Goal: Information Seeking & Learning: Learn about a topic

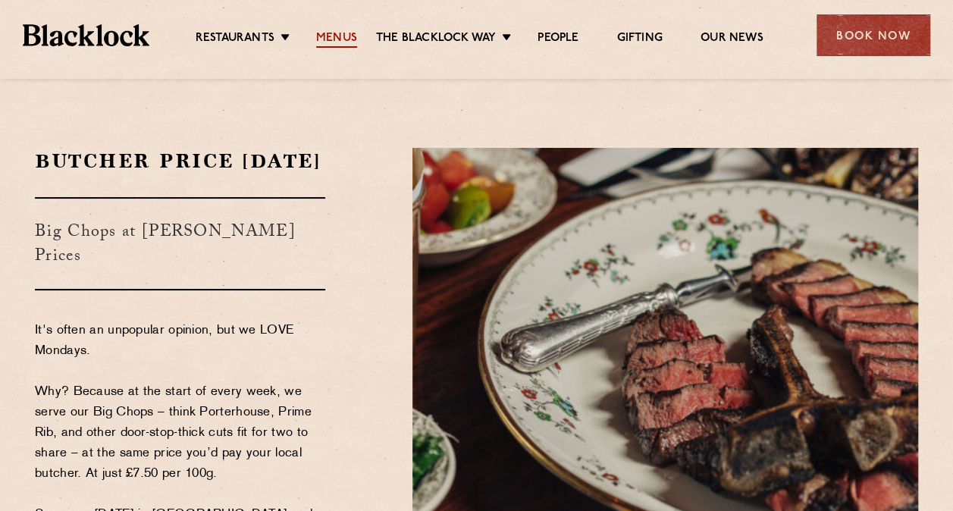
click at [338, 36] on link "Menus" at bounding box center [336, 39] width 41 height 17
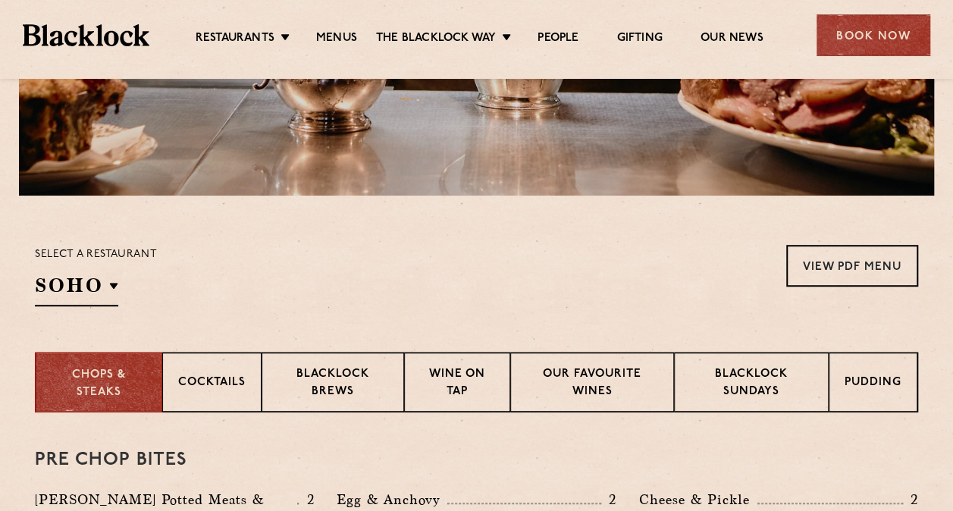
scroll to position [353, 0]
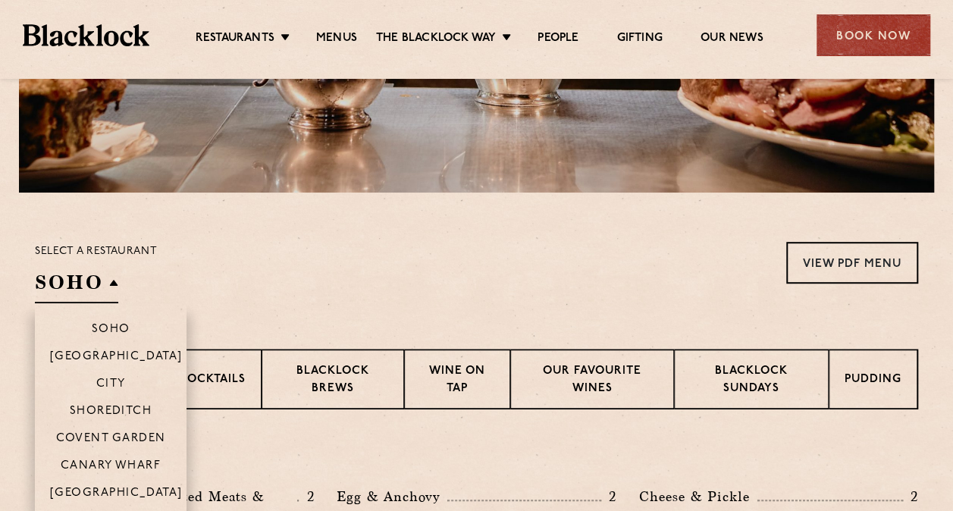
click at [115, 284] on h2 "SOHO" at bounding box center [76, 286] width 83 height 34
click at [128, 492] on p "[GEOGRAPHIC_DATA]" at bounding box center [116, 494] width 133 height 15
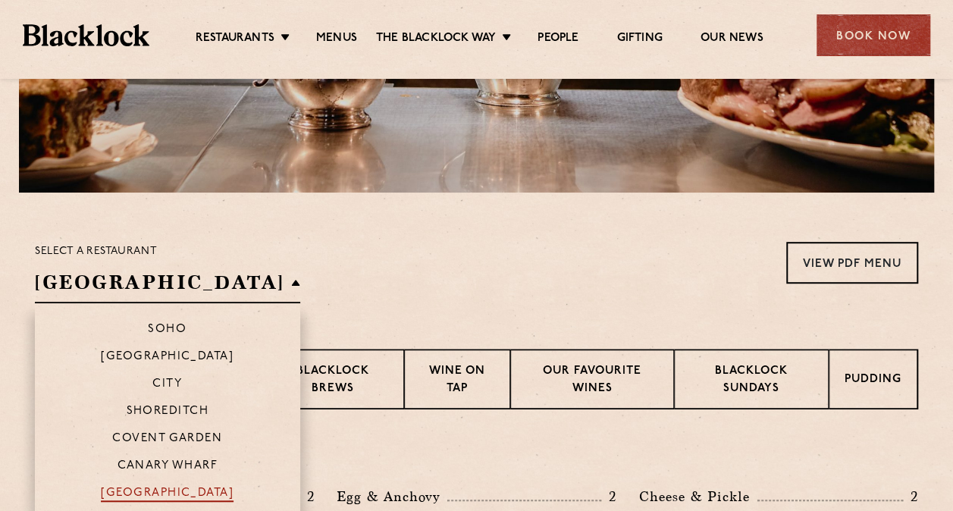
click at [153, 499] on p "[GEOGRAPHIC_DATA]" at bounding box center [167, 494] width 133 height 15
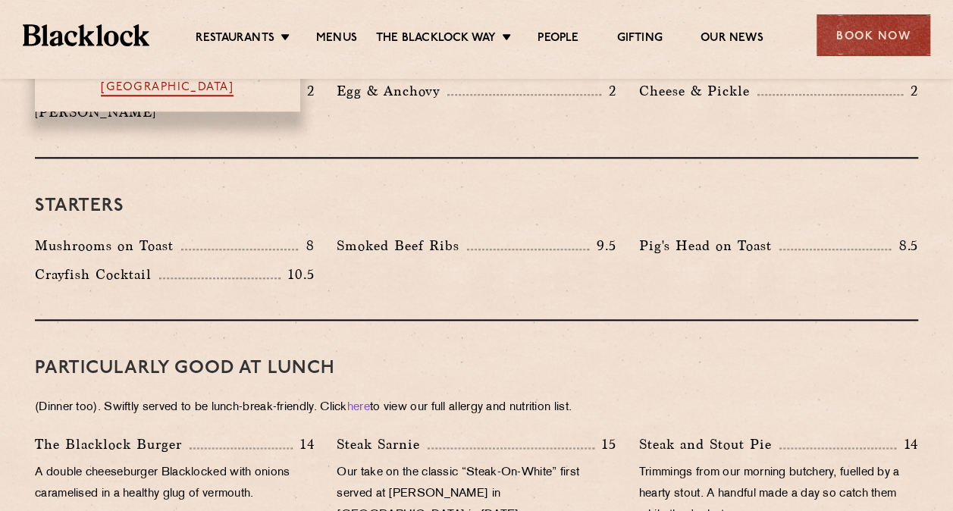
scroll to position [760, 0]
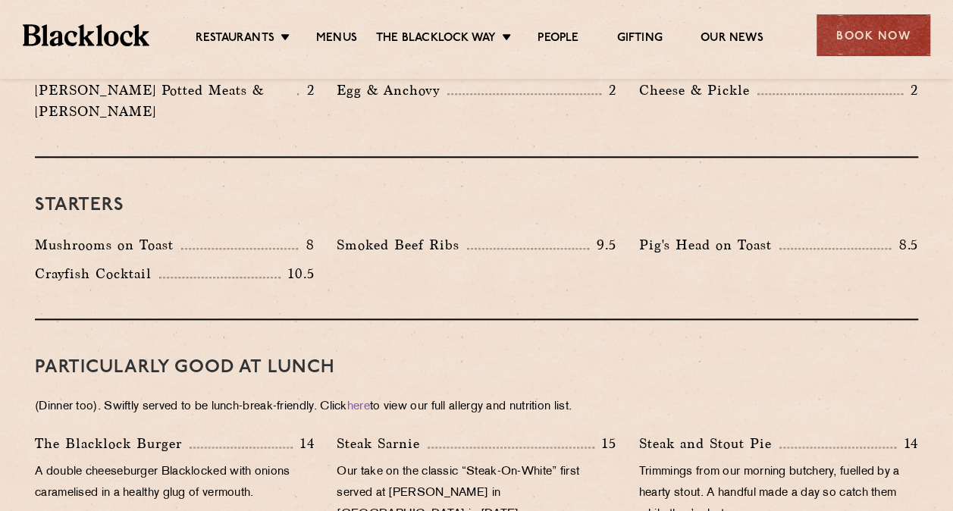
click at [431, 234] on p "Smoked Beef Ribs" at bounding box center [402, 244] width 130 height 21
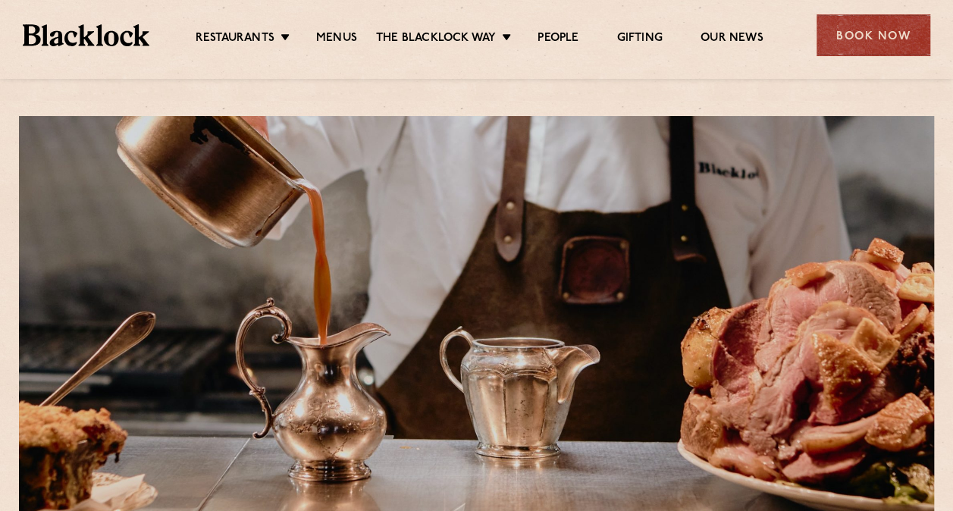
scroll to position [0, 0]
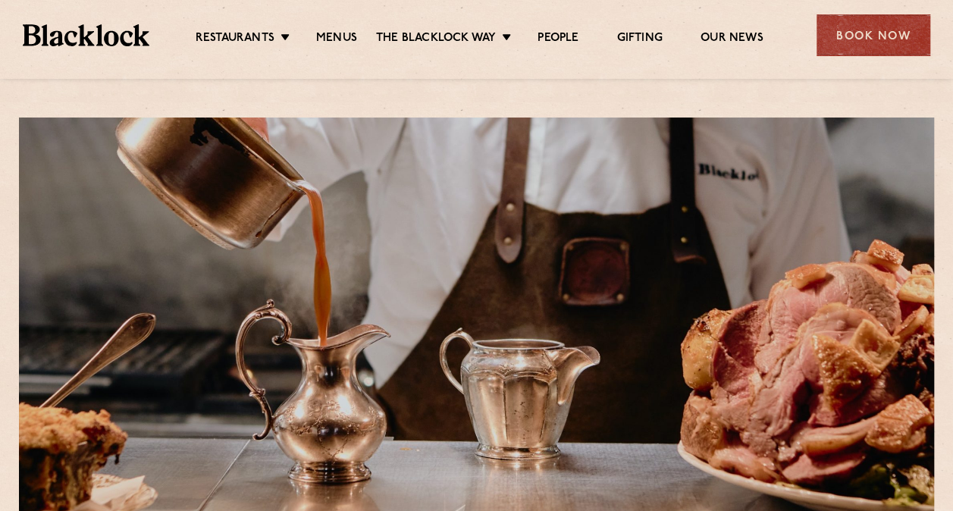
click at [507, 36] on li "The Blacklock Way Christmas Butcher Price Monday Sunday Roast Pre & Post Theatr…" at bounding box center [447, 39] width 143 height 17
